Goal: Information Seeking & Learning: Find specific fact

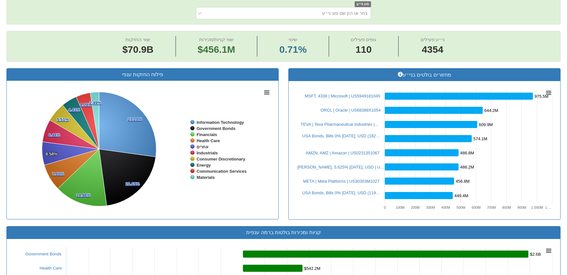
scroll to position [32, 0]
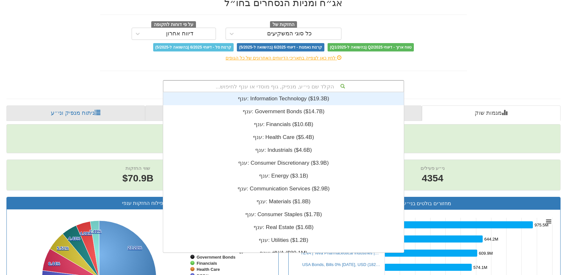
click at [321, 85] on div "הקלד שם ני״ע, מנפיק, גוף מוסדי או ענף לחיפוש..." at bounding box center [283, 86] width 240 height 11
click at [285, 85] on div "הקלד שם ני״ע, מנפיק, גוף מוסדי או ענף לחיפוש..." at bounding box center [283, 86] width 240 height 11
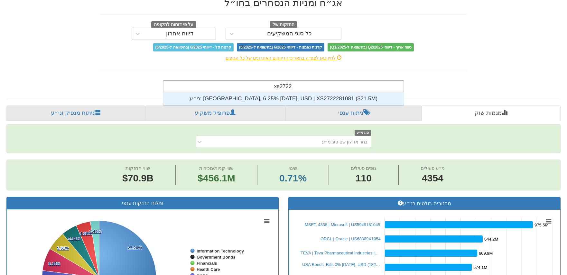
scroll to position [13, 0]
type input "xs2722281081"
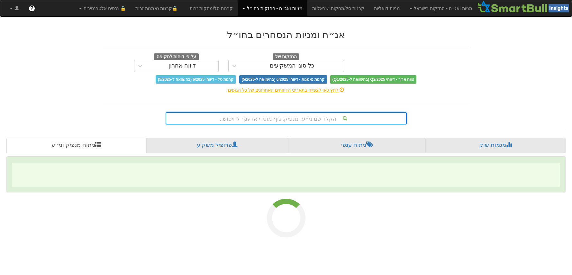
click at [278, 101] on div "אג״ח ומניות הנסחרים בחו״ל החזקות של כל סוגי המשקיעים על פי דוחות לתקופה דיווח א…" at bounding box center [286, 73] width 376 height 101
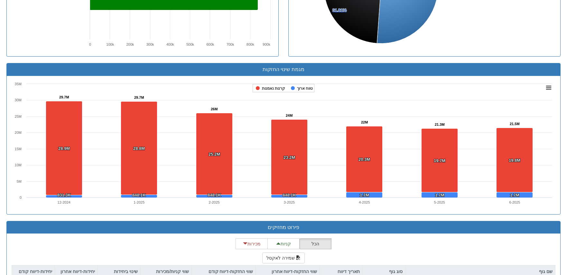
scroll to position [484, 0]
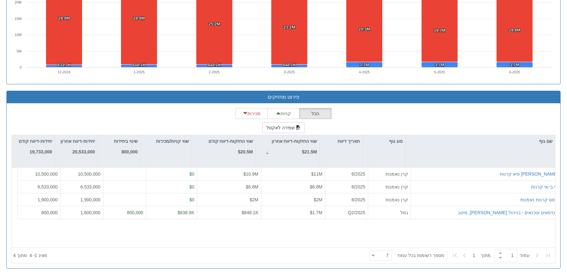
click at [375, 252] on div at bounding box center [373, 255] width 3 height 9
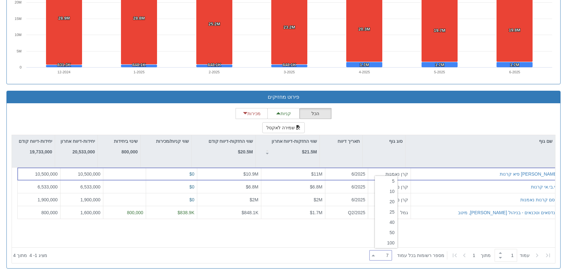
click at [375, 255] on icon at bounding box center [373, 256] width 3 height 2
click at [394, 211] on div "25" at bounding box center [386, 212] width 23 height 10
click at [377, 254] on div "25 25" at bounding box center [380, 255] width 23 height 10
click at [388, 199] on div "20" at bounding box center [386, 202] width 23 height 10
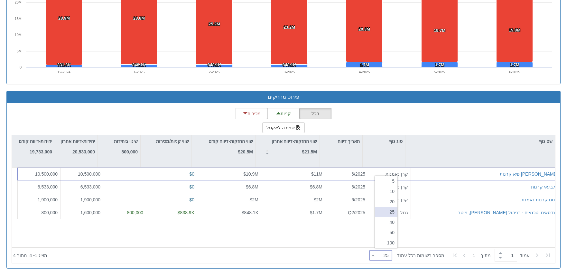
type input "20"
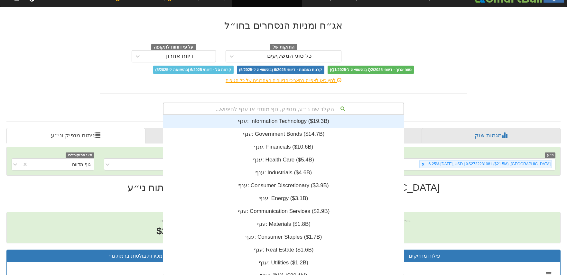
scroll to position [160, 0]
click at [288, 115] on div "הקלד שם ני״ע, מנפיק, גוף מוסדי או ענף לחיפוש... ענף: ‎Information Technology ‎(…" at bounding box center [283, 109] width 241 height 12
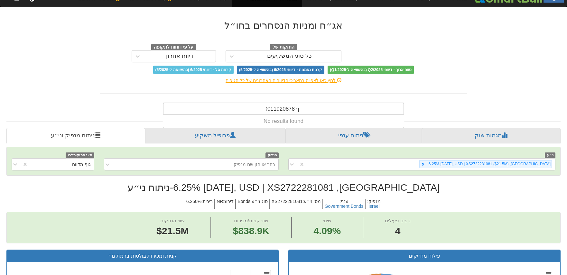
type input "ןך0011920878"
drag, startPoint x: 306, startPoint y: 108, endPoint x: 193, endPoint y: 110, distance: 113.3
click at [193, 110] on div "ןך0011920878 ןך0011920878" at bounding box center [283, 108] width 240 height 11
click at [281, 109] on input "ןך0011920878" at bounding box center [282, 109] width 33 height 13
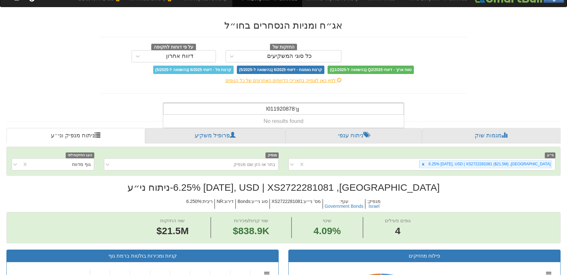
click at [281, 109] on input "ןך0011920878" at bounding box center [282, 109] width 33 height 13
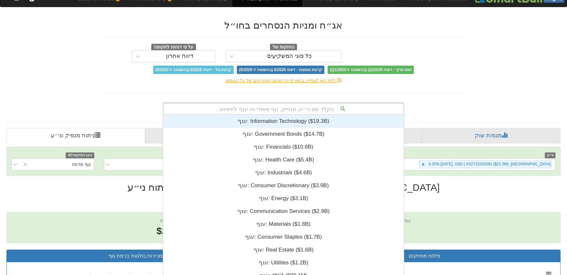
click at [284, 108] on div "הקלד שם ני״ע, מנפיק, גוף מוסדי או ענף לחיפוש..." at bounding box center [283, 108] width 240 height 11
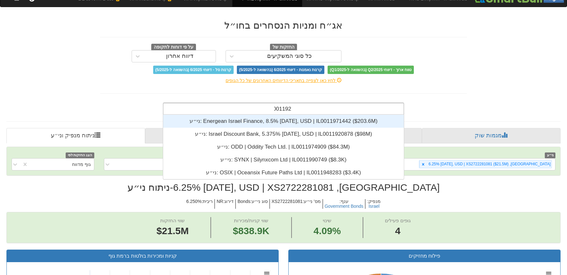
scroll to position [13, 0]
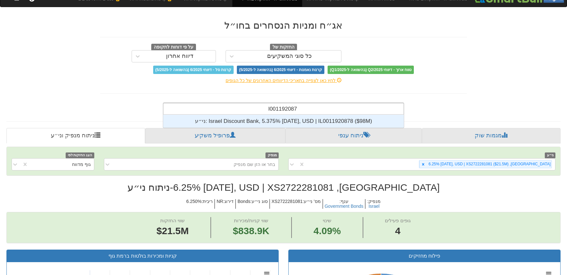
type input "il0011920878"
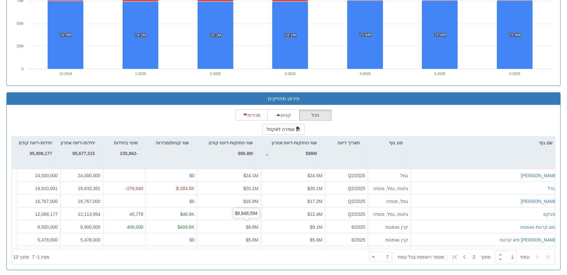
scroll to position [484, 0]
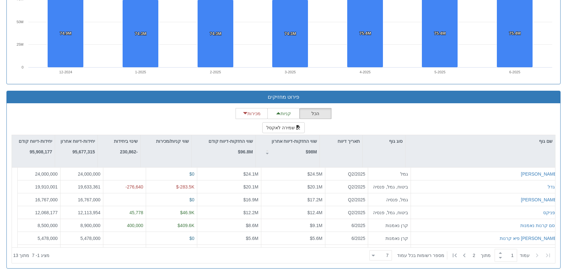
click at [375, 253] on div at bounding box center [373, 255] width 3 height 9
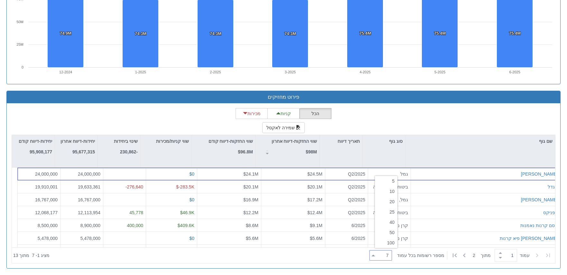
click at [390, 202] on div "20" at bounding box center [386, 202] width 23 height 10
type input "20"
